Goal: Download file/media

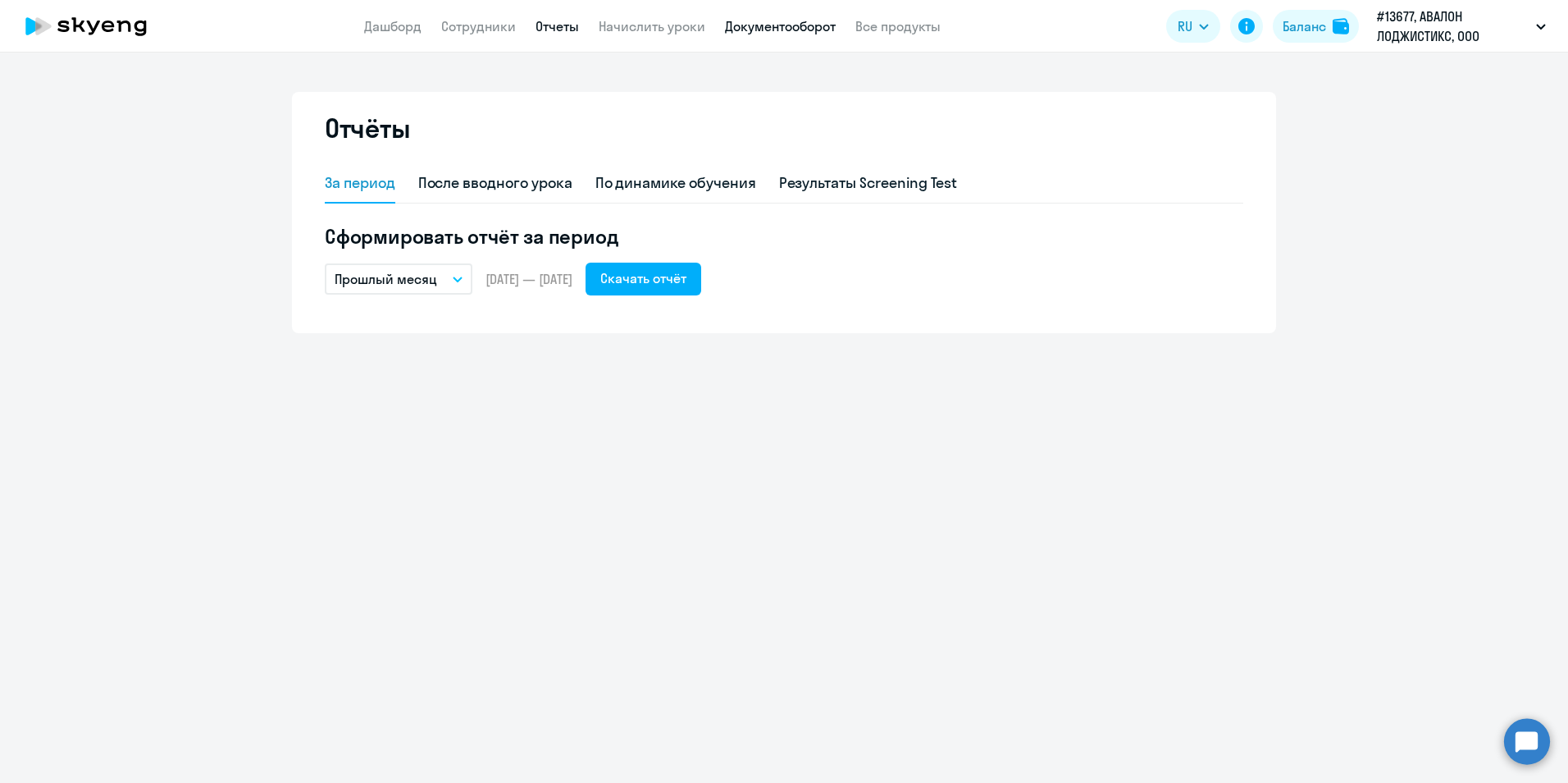
click at [771, 25] on link "Документооборот" at bounding box center [780, 27] width 111 height 17
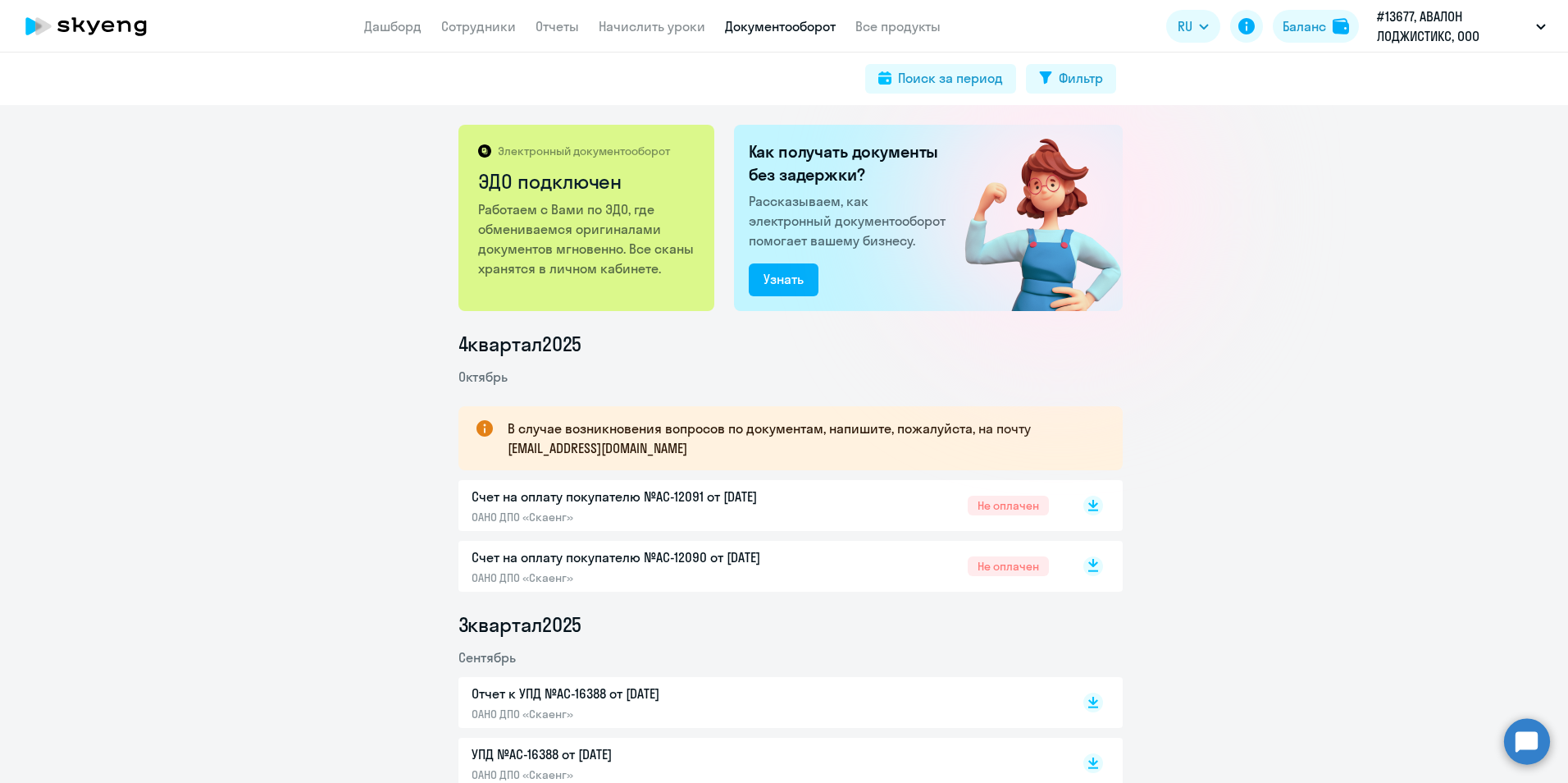
click at [1092, 561] on rect at bounding box center [1094, 567] width 20 height 20
click at [1087, 508] on rect at bounding box center [1094, 506] width 20 height 20
drag, startPoint x: 257, startPoint y: 235, endPoint x: 270, endPoint y: 235, distance: 13.0
click at [257, 235] on div "Электронный документооборот ЭДО подключен Работаем с Вами по ЭДО, где обменивае…" at bounding box center [784, 444] width 1568 height 678
click at [561, 33] on link "Отчеты" at bounding box center [557, 27] width 43 height 17
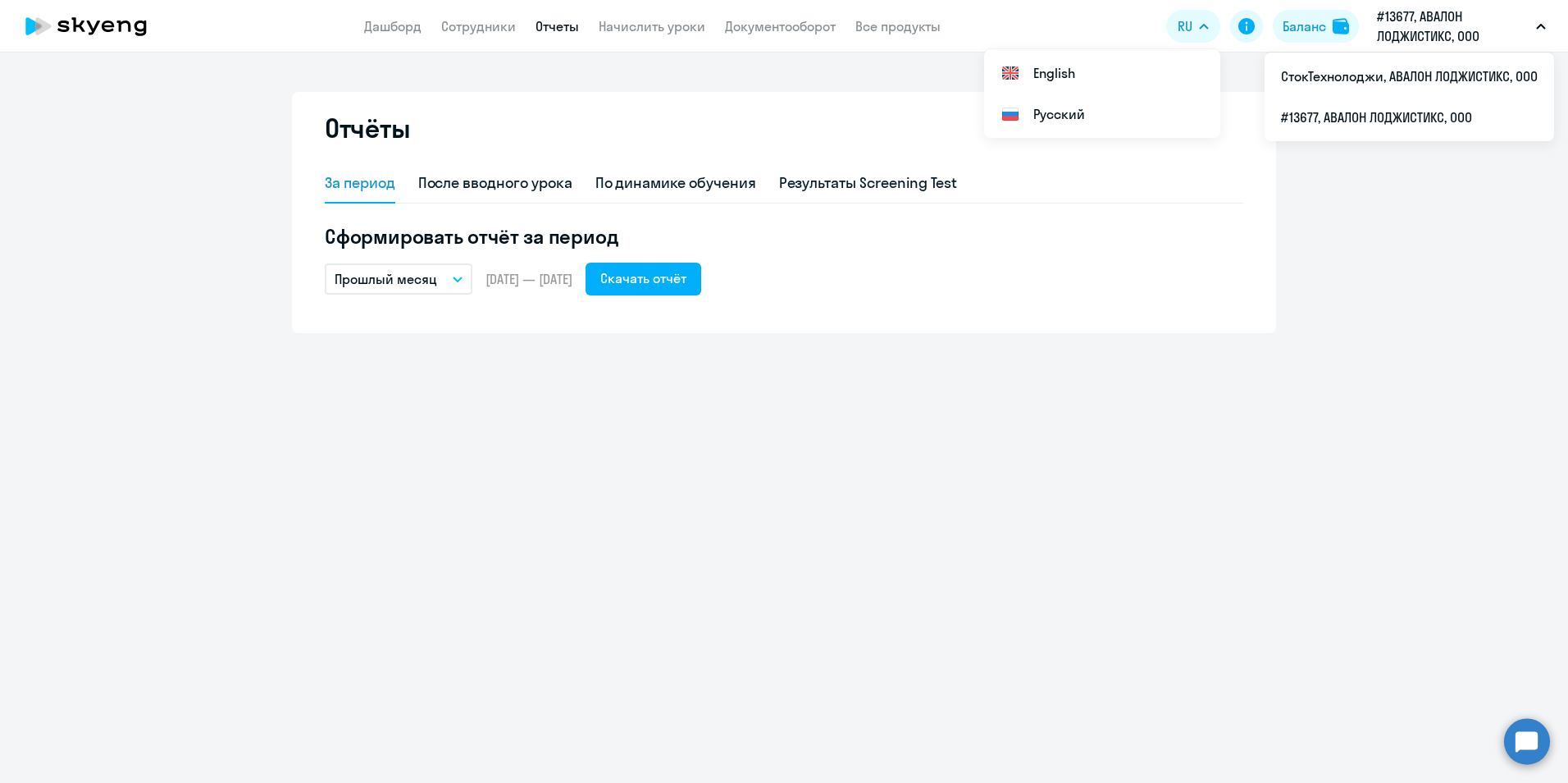
click at [660, 64] on div "Отчёты За период После вводного урока По динамике обучения Результаты Screening…" at bounding box center [784, 418] width 1568 height 730
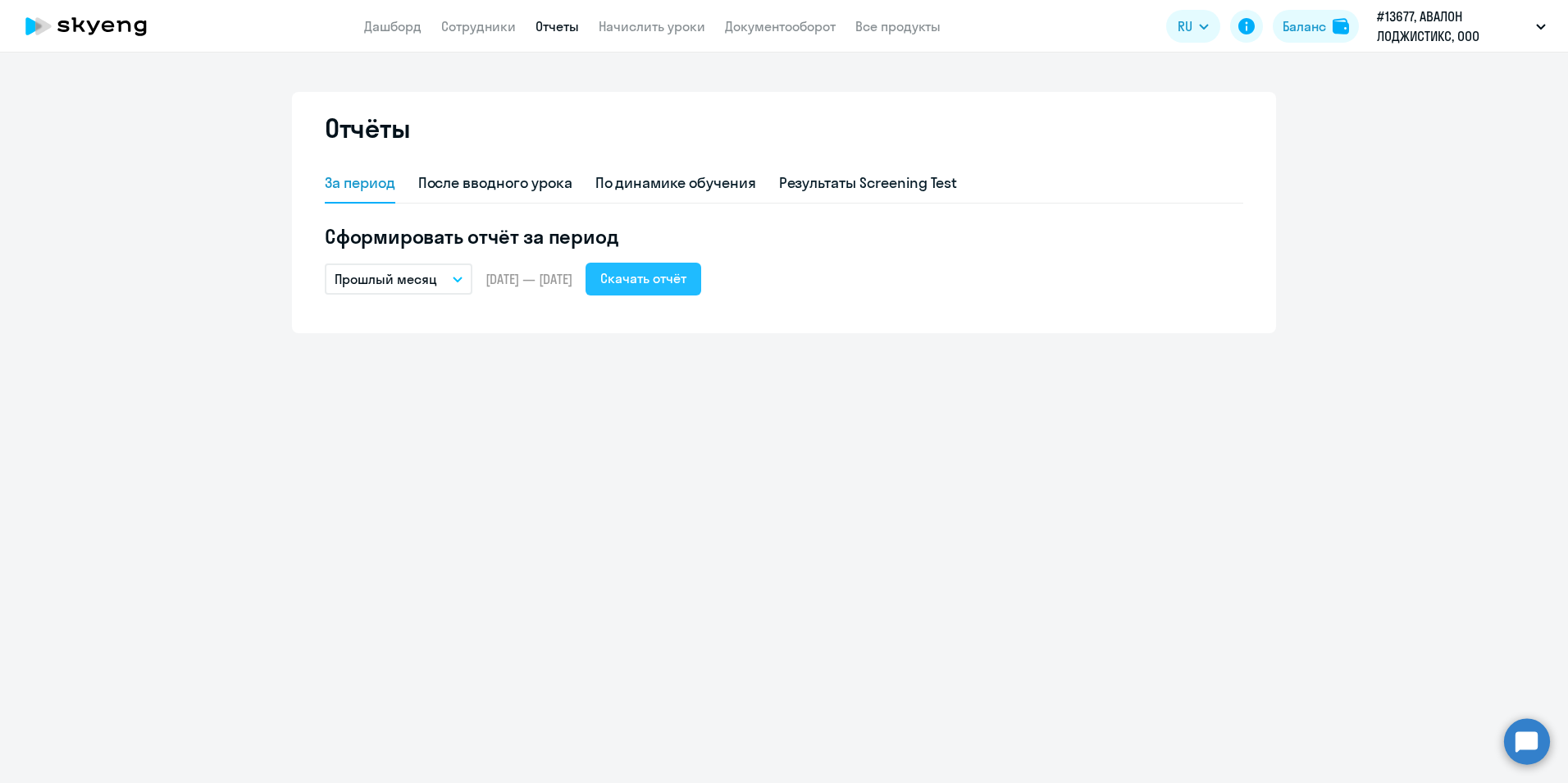
click at [665, 278] on div "Скачать отчёт" at bounding box center [643, 278] width 86 height 20
